Goal: Task Accomplishment & Management: Manage account settings

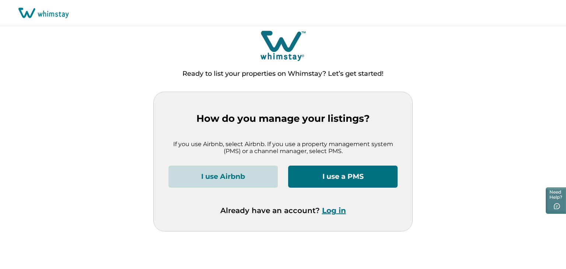
click at [326, 209] on button "Log in" at bounding box center [334, 210] width 24 height 9
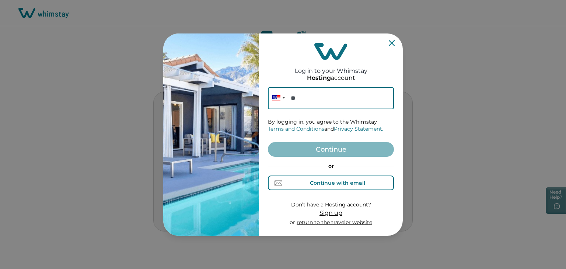
click at [353, 179] on button "Continue with email" at bounding box center [331, 183] width 126 height 15
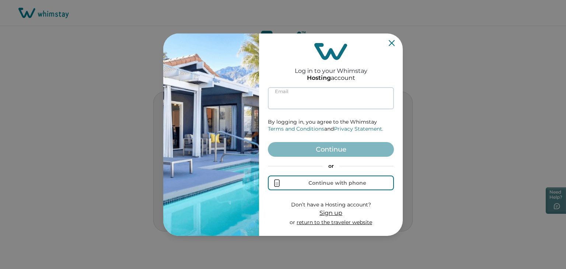
click at [322, 98] on input at bounding box center [331, 98] width 126 height 22
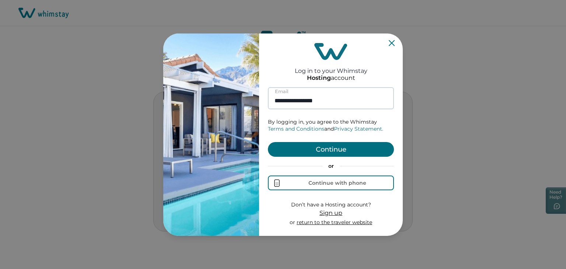
type input "**********"
click at [268, 142] on button "Continue" at bounding box center [331, 149] width 126 height 15
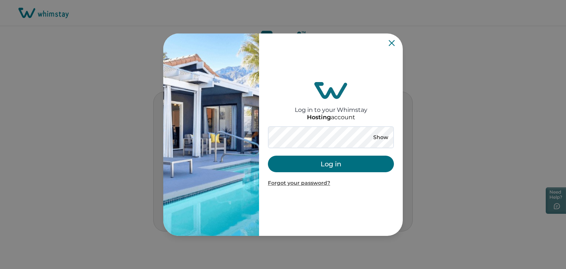
click at [329, 158] on button "Log in" at bounding box center [331, 164] width 126 height 17
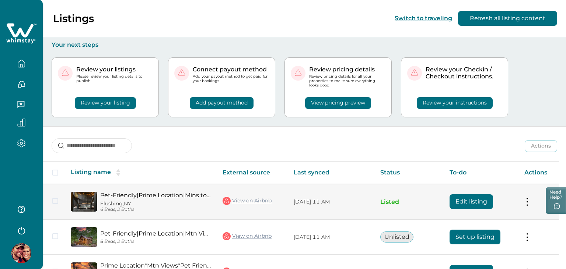
click at [471, 195] on button "Edit listing" at bounding box center [470, 202] width 43 height 15
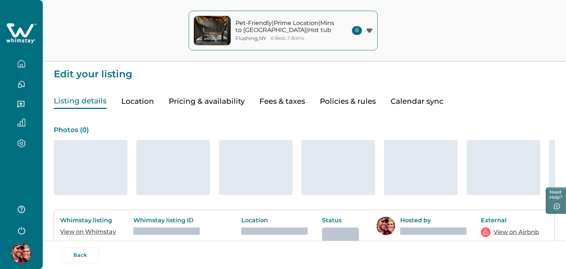
click at [225, 101] on button "Pricing & availability" at bounding box center [207, 101] width 76 height 15
click at [201, 102] on button "Pricing & availability" at bounding box center [207, 101] width 76 height 15
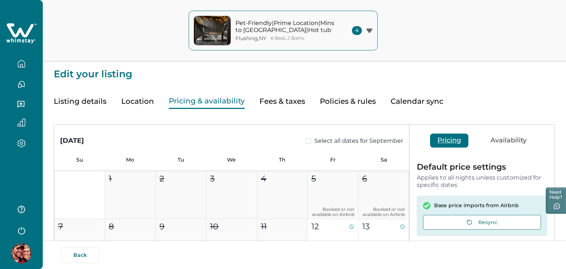
type input "**"
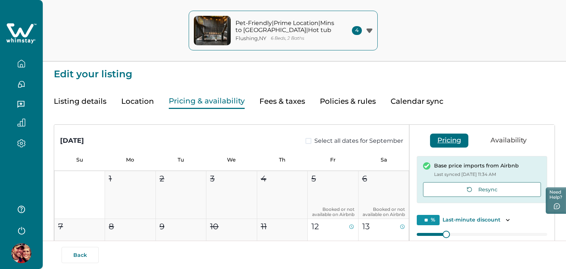
scroll to position [148, 0]
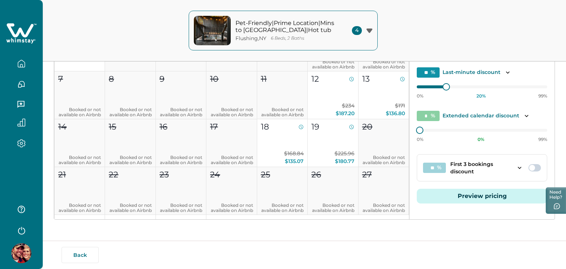
click at [470, 196] on button "Preview pricing" at bounding box center [482, 196] width 130 height 15
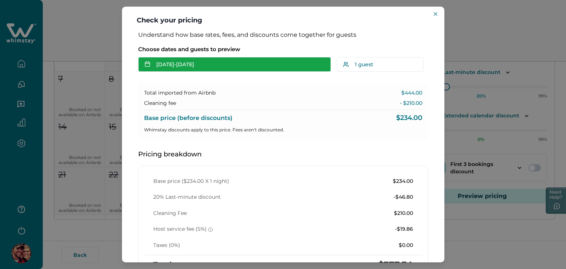
click at [215, 72] on button "[DATE] - [DATE]" at bounding box center [234, 64] width 193 height 15
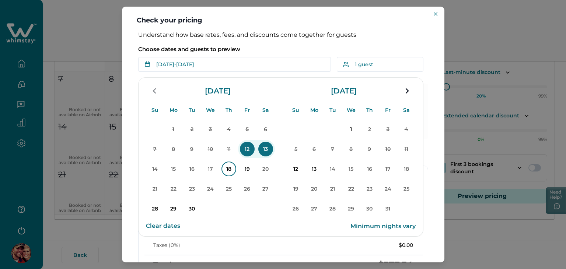
click at [230, 174] on p "18" at bounding box center [228, 169] width 15 height 15
click at [248, 175] on p "19" at bounding box center [247, 169] width 15 height 15
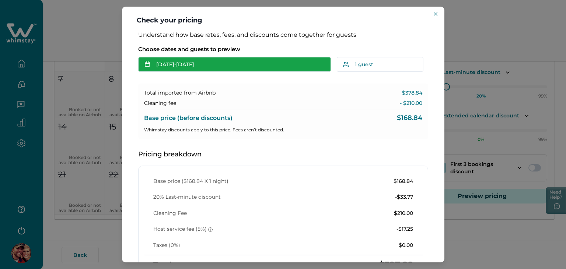
click at [198, 59] on button "[DATE] - [DATE]" at bounding box center [234, 64] width 193 height 15
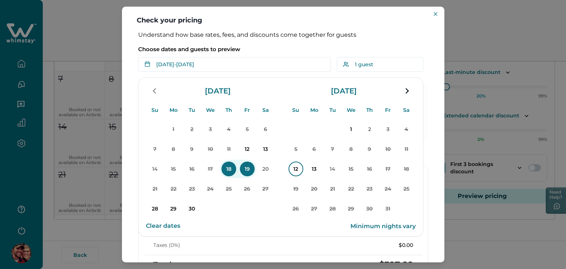
click at [298, 170] on p "12" at bounding box center [295, 169] width 15 height 15
click at [318, 174] on p "13" at bounding box center [314, 169] width 15 height 15
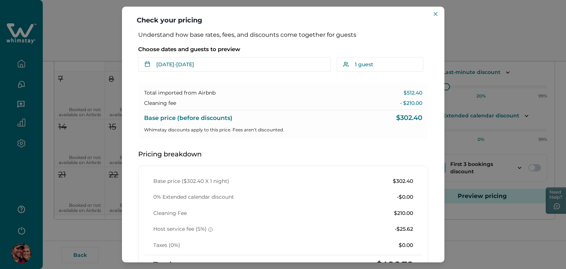
click at [430, 15] on header "Check your pricing" at bounding box center [283, 19] width 322 height 25
click at [429, 13] on header "Check your pricing" at bounding box center [283, 19] width 322 height 25
click at [432, 15] on button "Close" at bounding box center [435, 14] width 9 height 9
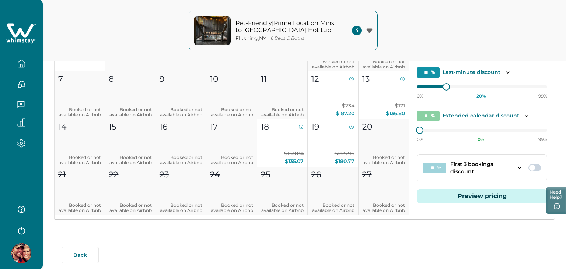
click at [484, 197] on button "Preview pricing" at bounding box center [482, 196] width 130 height 15
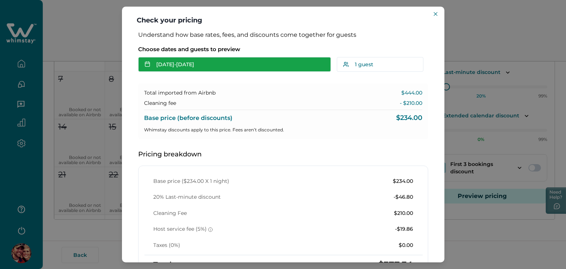
click at [204, 63] on button "[DATE] - [DATE]" at bounding box center [234, 64] width 193 height 15
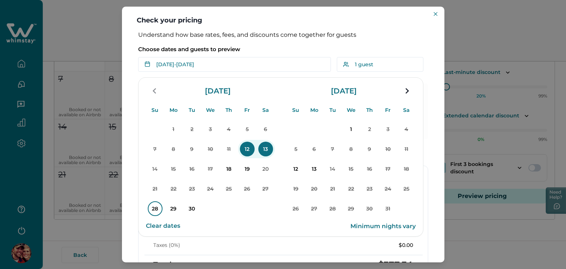
click at [157, 212] on p "28" at bounding box center [155, 209] width 15 height 15
click at [186, 213] on p "30" at bounding box center [192, 209] width 15 height 15
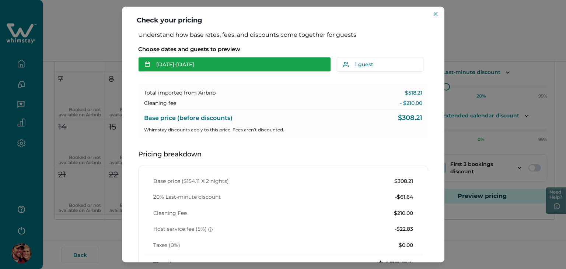
click at [183, 61] on button "[DATE] - [DATE]" at bounding box center [234, 64] width 193 height 15
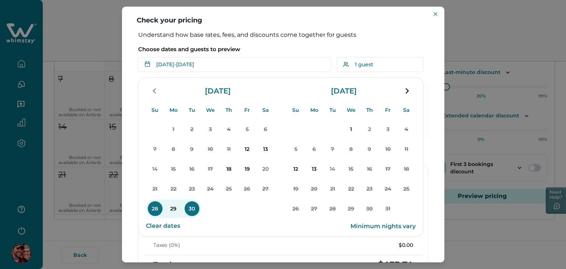
click at [165, 228] on button "Clear dates" at bounding box center [163, 226] width 34 height 15
click at [297, 169] on p "12" at bounding box center [295, 169] width 15 height 15
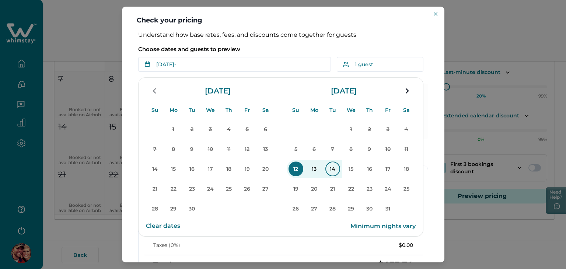
click at [339, 171] on p "14" at bounding box center [332, 169] width 15 height 15
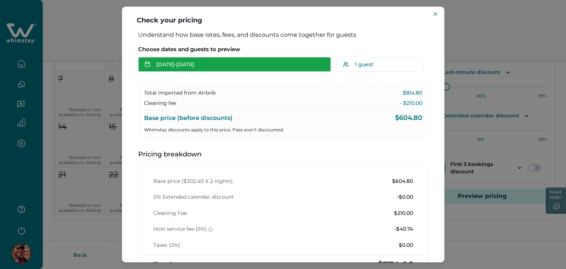
click at [196, 66] on button "[DATE] - [DATE]" at bounding box center [234, 64] width 193 height 15
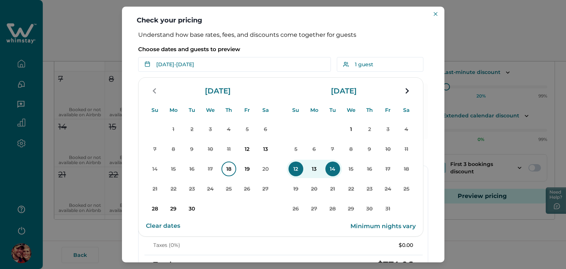
click at [227, 175] on p "18" at bounding box center [228, 169] width 15 height 15
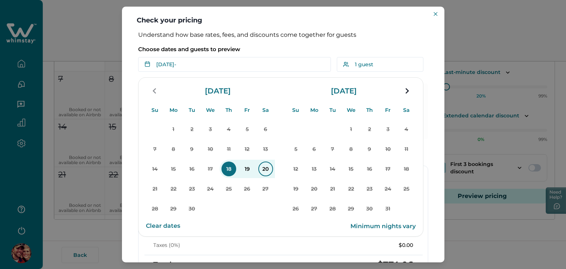
click at [265, 175] on p "20" at bounding box center [265, 169] width 15 height 15
